Goal: Task Accomplishment & Management: Manage account settings

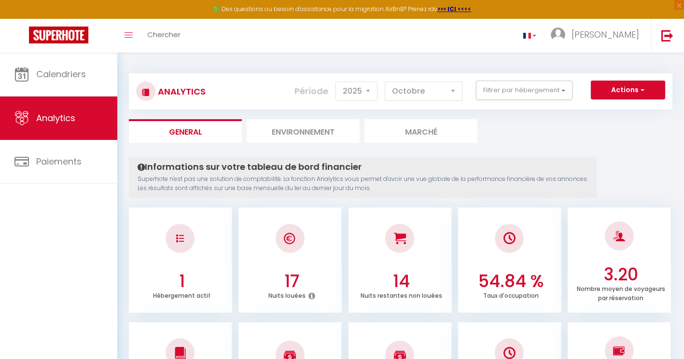
select select "2025"
select select "10"
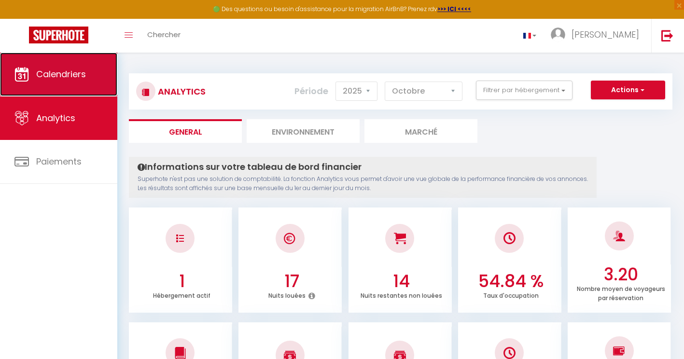
click at [93, 87] on link "Calendriers" at bounding box center [58, 74] width 117 height 43
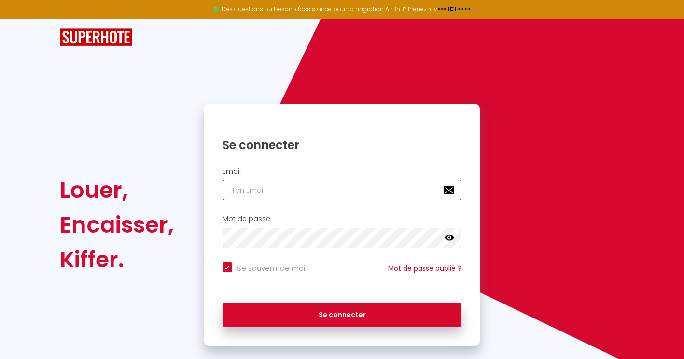
click at [285, 190] on input "email" at bounding box center [341, 190] width 239 height 20
type input "a"
checkbox input "true"
type input "ad"
checkbox input "true"
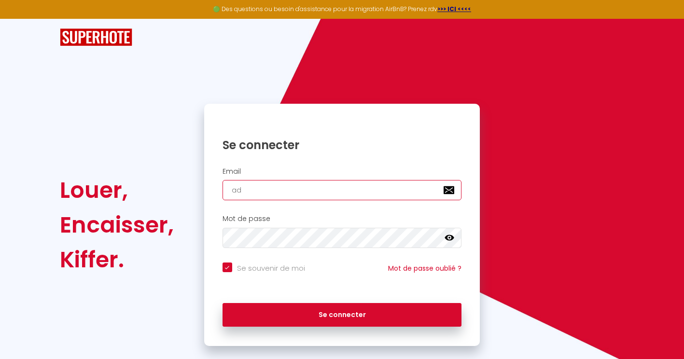
type input "ado"
checkbox input "true"
type input "adon"
checkbox input "true"
type input "adons"
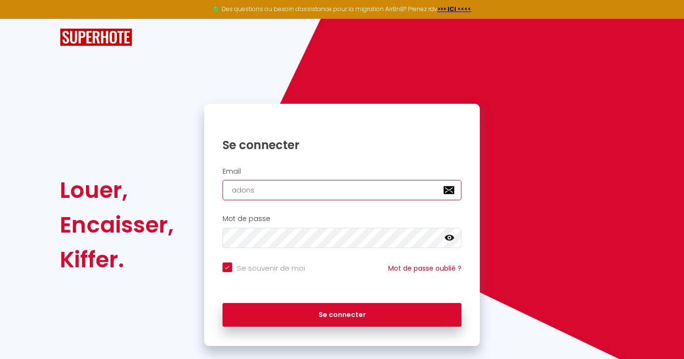
checkbox input "true"
type input "adonsm"
checkbox input "true"
type input "adonsmi"
checkbox input "true"
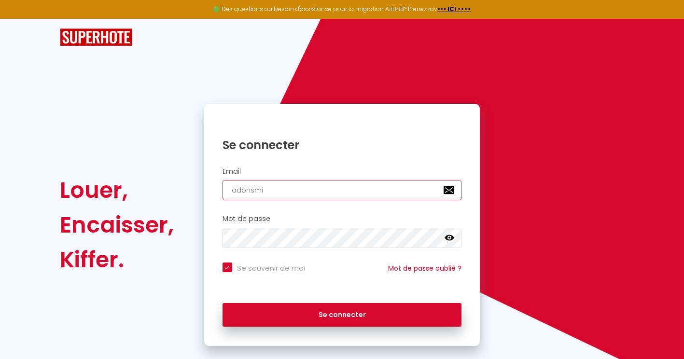
type input "adonsmit"
checkbox input "true"
type input "adonsmith"
checkbox input "true"
type input "adonsmith@"
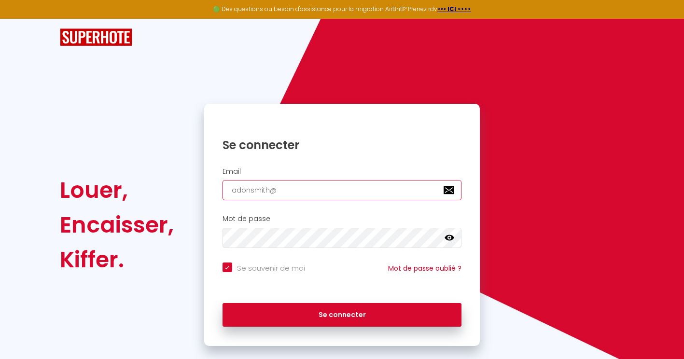
checkbox input "true"
type input "adonsmith@h"
checkbox input "true"
type input "adonsmith@ho"
checkbox input "true"
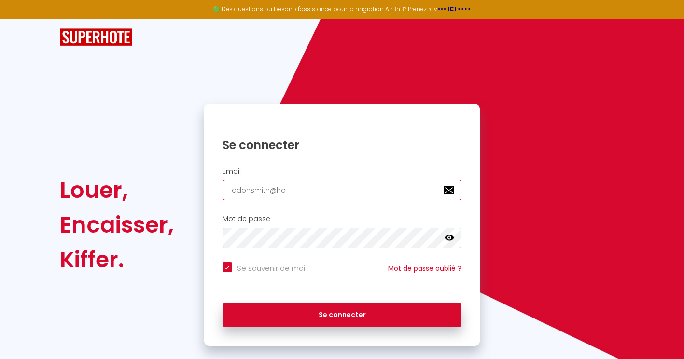
type input "adonsmith@hot"
checkbox input "true"
type input "adonsmith@hotm"
checkbox input "true"
type input "adonsmith@hotma"
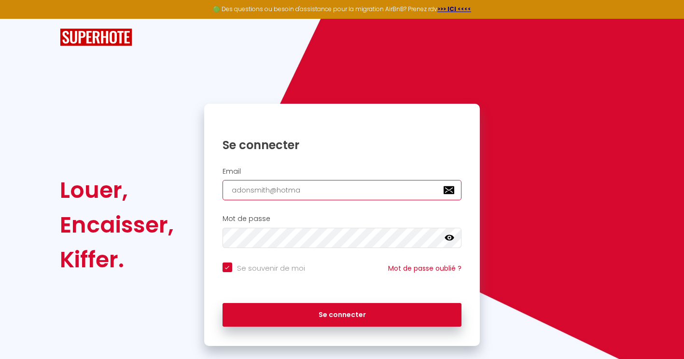
checkbox input "true"
type input "adonsmith@hotmai"
checkbox input "true"
type input "[EMAIL_ADDRESS]"
checkbox input "true"
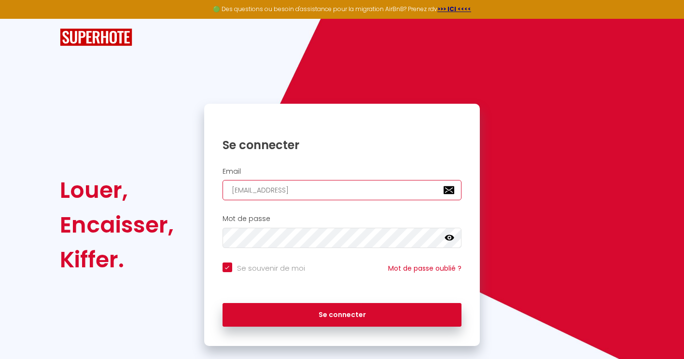
type input "[EMAIL_ADDRESS]."
checkbox input "true"
type input "adonsmith@hotmail.f"
checkbox input "true"
type input "[EMAIL_ADDRESS][DOMAIN_NAME]"
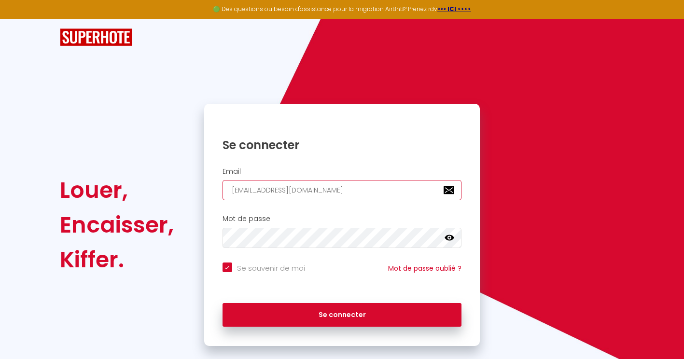
checkbox input "true"
type input "[EMAIL_ADDRESS][DOMAIN_NAME]"
click at [448, 241] on icon at bounding box center [449, 238] width 10 height 10
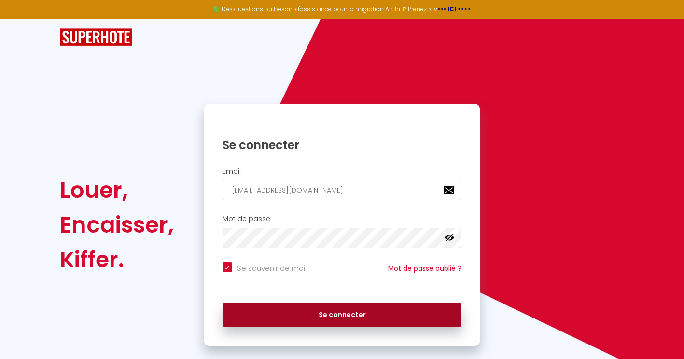
click at [382, 307] on button "Se connecter" at bounding box center [341, 315] width 239 height 24
checkbox input "true"
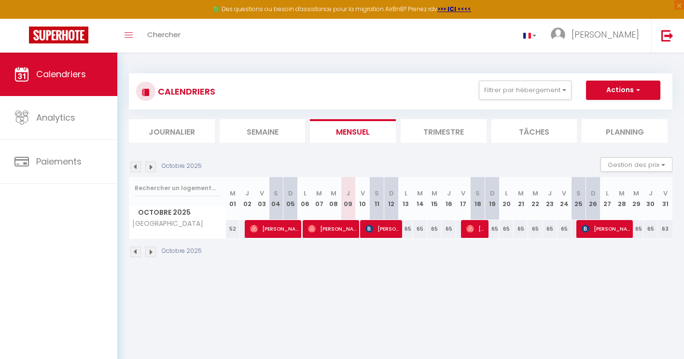
click at [413, 131] on li "Trimestre" at bounding box center [443, 131] width 86 height 24
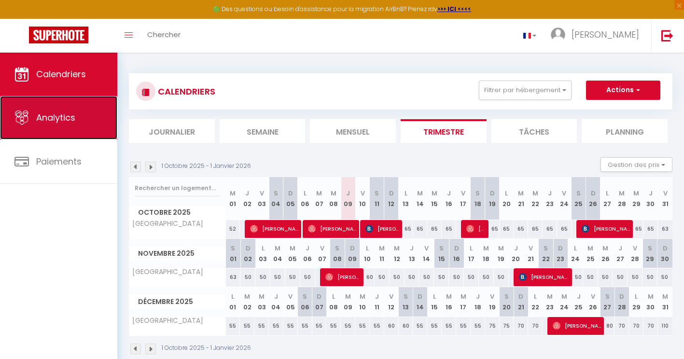
click at [79, 132] on link "Analytics" at bounding box center [58, 117] width 117 height 43
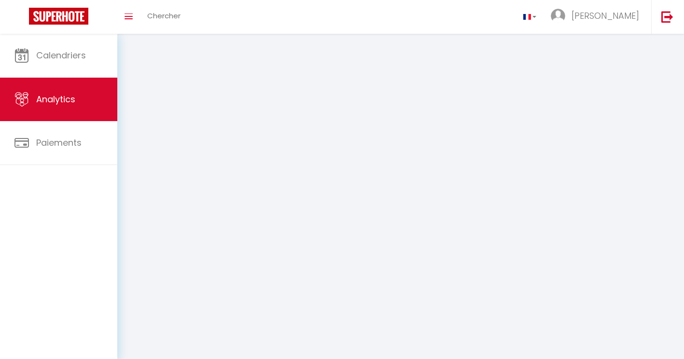
select select "2025"
select select "10"
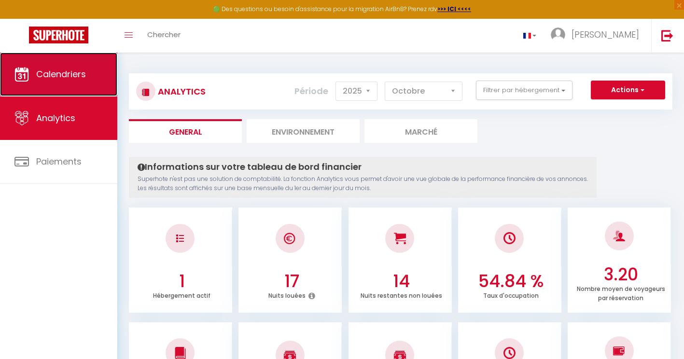
click at [68, 70] on span "Calendriers" at bounding box center [61, 74] width 50 height 12
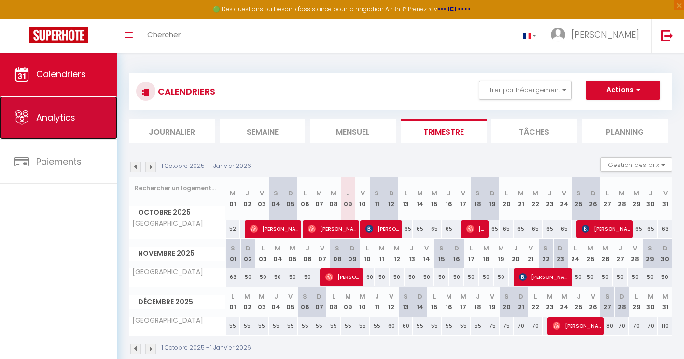
click at [66, 117] on span "Analytics" at bounding box center [55, 117] width 39 height 12
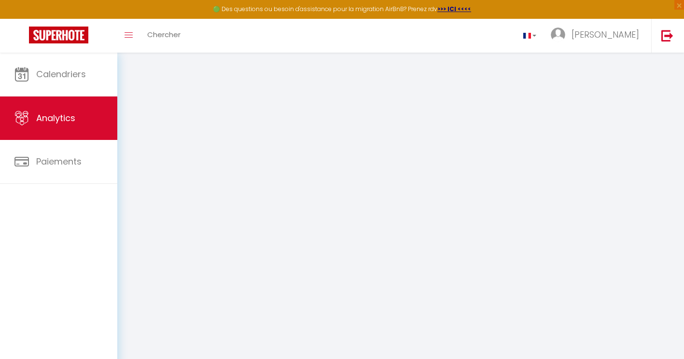
select select "2025"
select select "10"
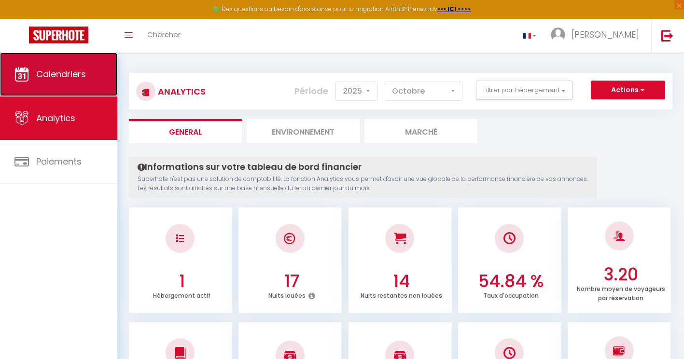
click at [78, 90] on link "Calendriers" at bounding box center [58, 74] width 117 height 43
